Goal: Find specific page/section: Find specific page/section

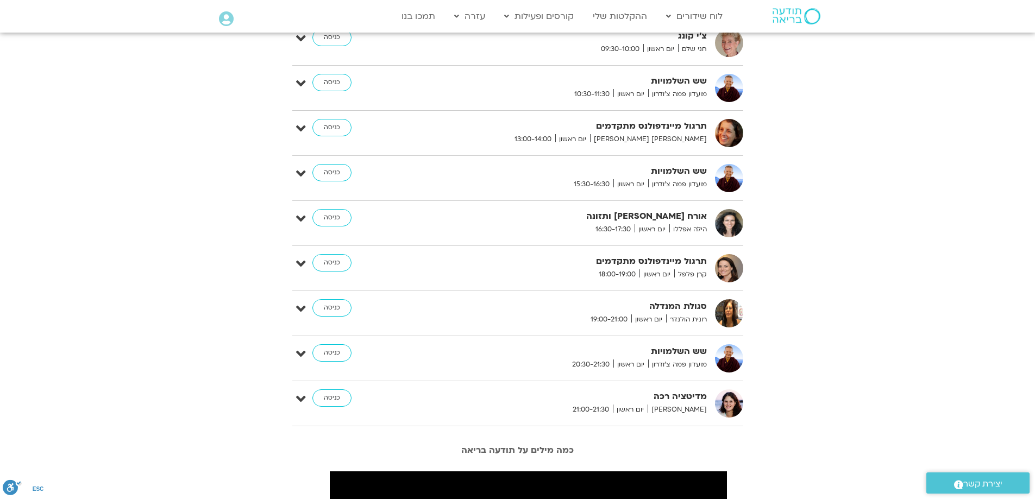
scroll to position [705, 0]
click at [333, 174] on link "כניסה" at bounding box center [331, 172] width 39 height 17
